Goal: Navigation & Orientation: Find specific page/section

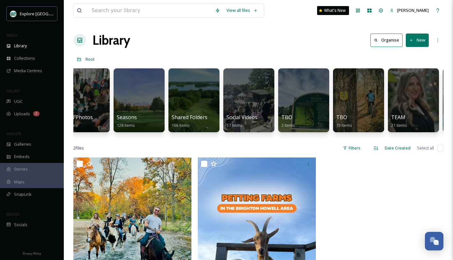
scroll to position [0, 1272]
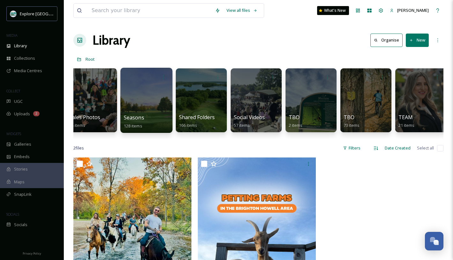
click at [144, 105] on div at bounding box center [146, 100] width 52 height 65
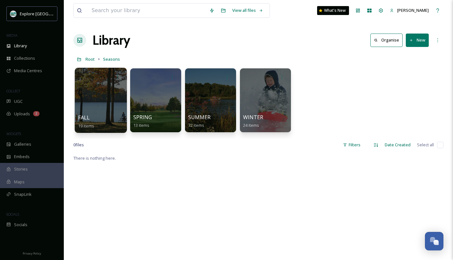
click at [99, 111] on div at bounding box center [101, 100] width 52 height 65
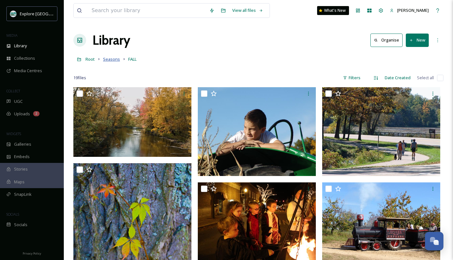
click at [111, 62] on span "Seasons" at bounding box center [111, 59] width 17 height 6
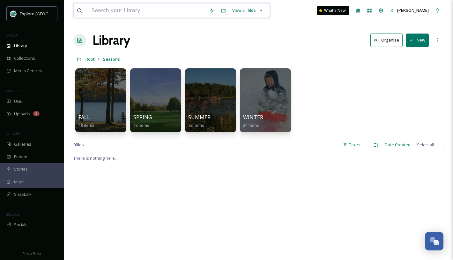
click at [132, 13] on input at bounding box center [147, 11] width 118 height 14
click at [88, 61] on span "Root" at bounding box center [90, 59] width 9 height 6
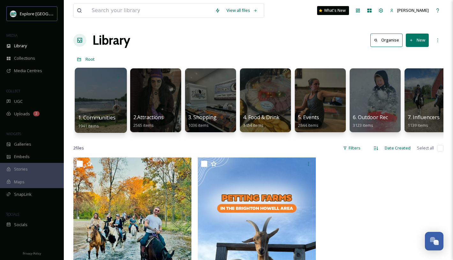
click at [113, 112] on div at bounding box center [101, 100] width 52 height 65
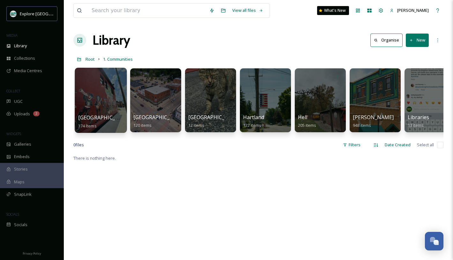
click at [114, 110] on div at bounding box center [101, 100] width 52 height 65
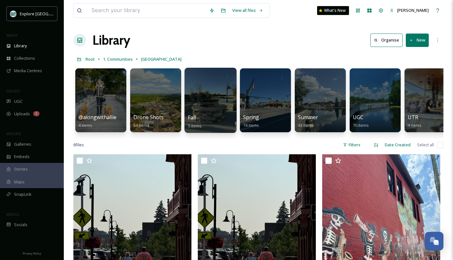
click at [212, 117] on div "Fall 5 items" at bounding box center [211, 122] width 46 height 16
click at [211, 104] on div at bounding box center [211, 100] width 52 height 65
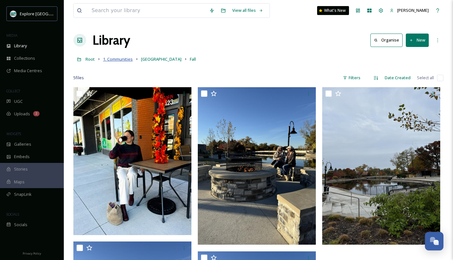
click at [120, 57] on span "1. Communities" at bounding box center [118, 59] width 30 height 6
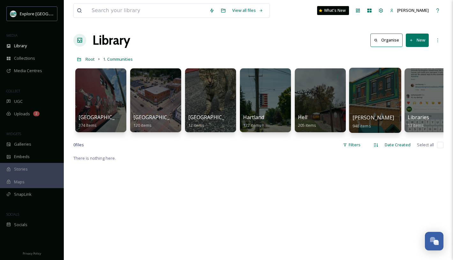
click at [353, 107] on div at bounding box center [375, 100] width 52 height 65
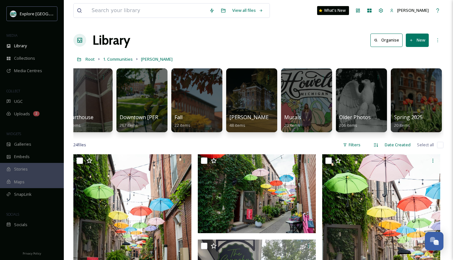
scroll to position [0, 234]
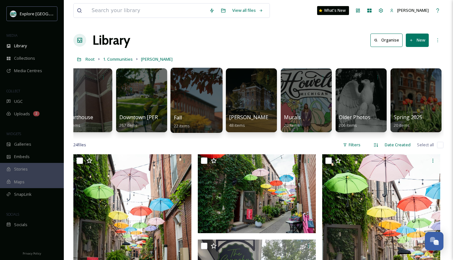
click at [185, 117] on div "Fall 22 items" at bounding box center [197, 122] width 46 height 16
click at [193, 112] on div at bounding box center [196, 100] width 52 height 65
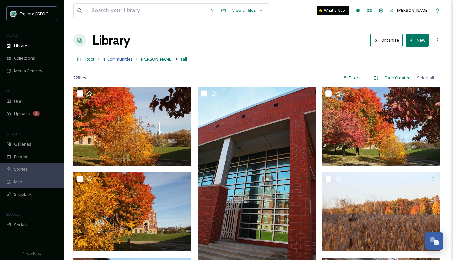
click at [124, 57] on span "1. Communities" at bounding box center [118, 59] width 30 height 6
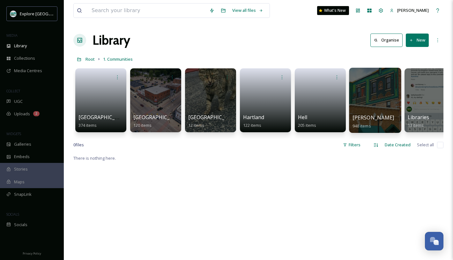
click at [384, 110] on div at bounding box center [375, 100] width 52 height 65
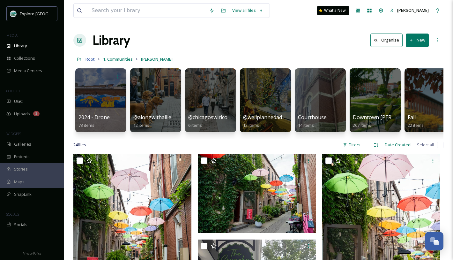
click at [90, 59] on span "Root" at bounding box center [90, 59] width 9 height 6
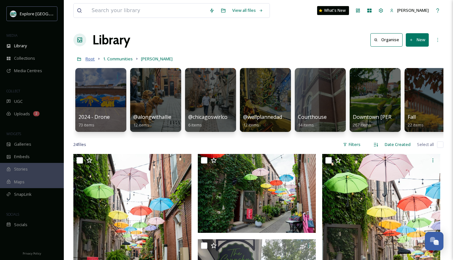
click at [89, 59] on span "Root" at bounding box center [90, 59] width 9 height 6
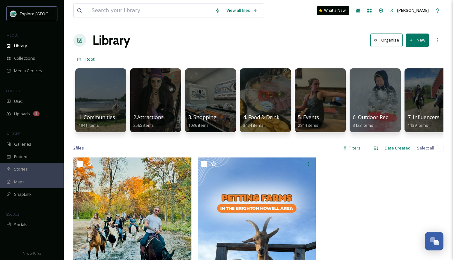
click at [102, 110] on div at bounding box center [100, 100] width 51 height 64
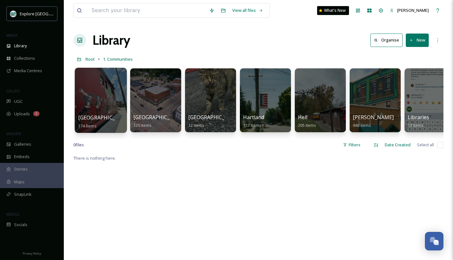
click at [85, 115] on span "[GEOGRAPHIC_DATA]" at bounding box center [104, 117] width 52 height 7
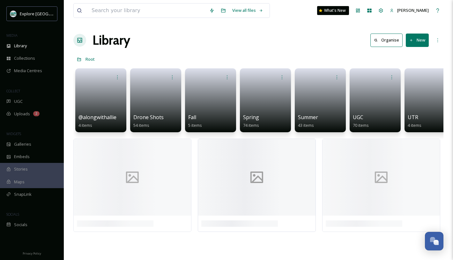
click at [231, 158] on div at bounding box center [256, 177] width 117 height 77
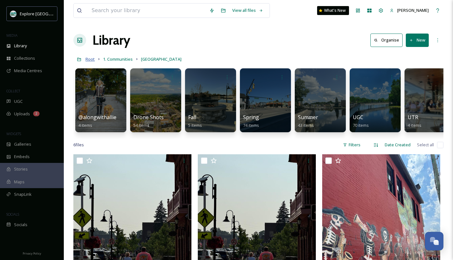
click at [90, 59] on span "Root" at bounding box center [90, 59] width 9 height 6
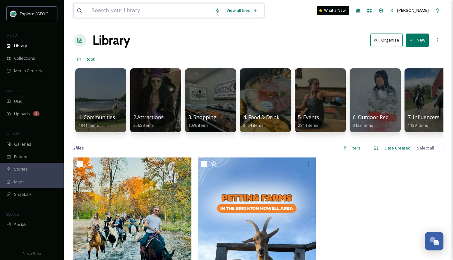
click at [128, 11] on input at bounding box center [150, 11] width 124 height 14
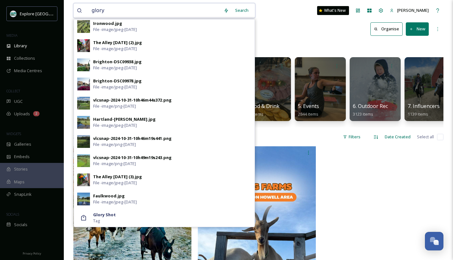
scroll to position [14, 0]
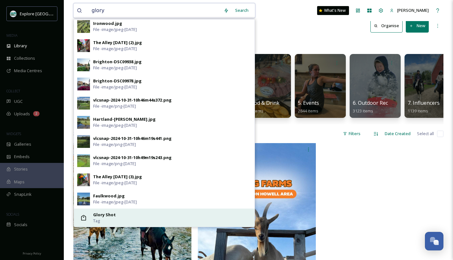
type input "glory"
click at [127, 221] on div "Glory Shot Tag" at bounding box center [172, 218] width 158 height 12
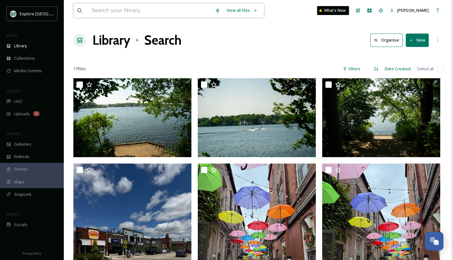
click at [118, 9] on input at bounding box center [150, 11] width 124 height 14
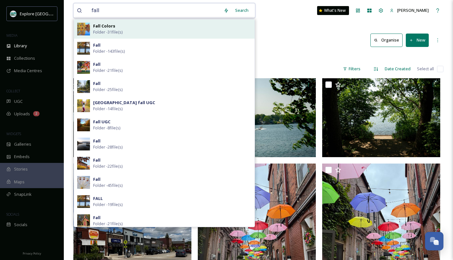
type input "fall"
click at [122, 31] on span "Folder - 31 file(s)" at bounding box center [107, 32] width 29 height 6
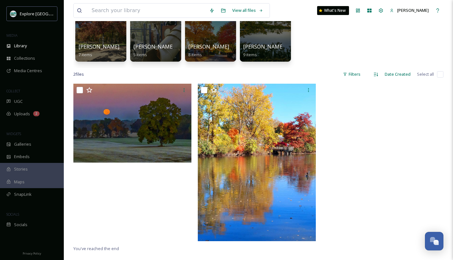
scroll to position [103, 0]
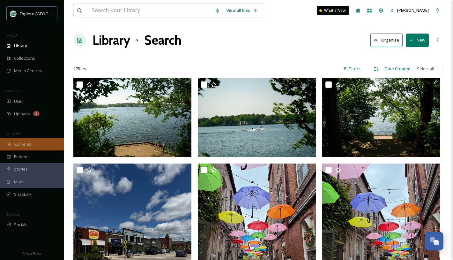
click at [31, 144] on div "Galleries" at bounding box center [32, 144] width 64 height 12
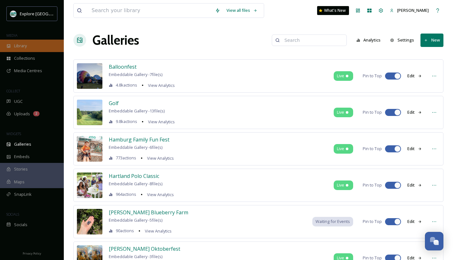
click at [30, 46] on div "Library" at bounding box center [32, 46] width 64 height 12
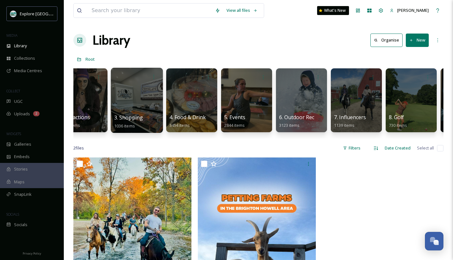
scroll to position [0, 97]
